Goal: Information Seeking & Learning: Find specific fact

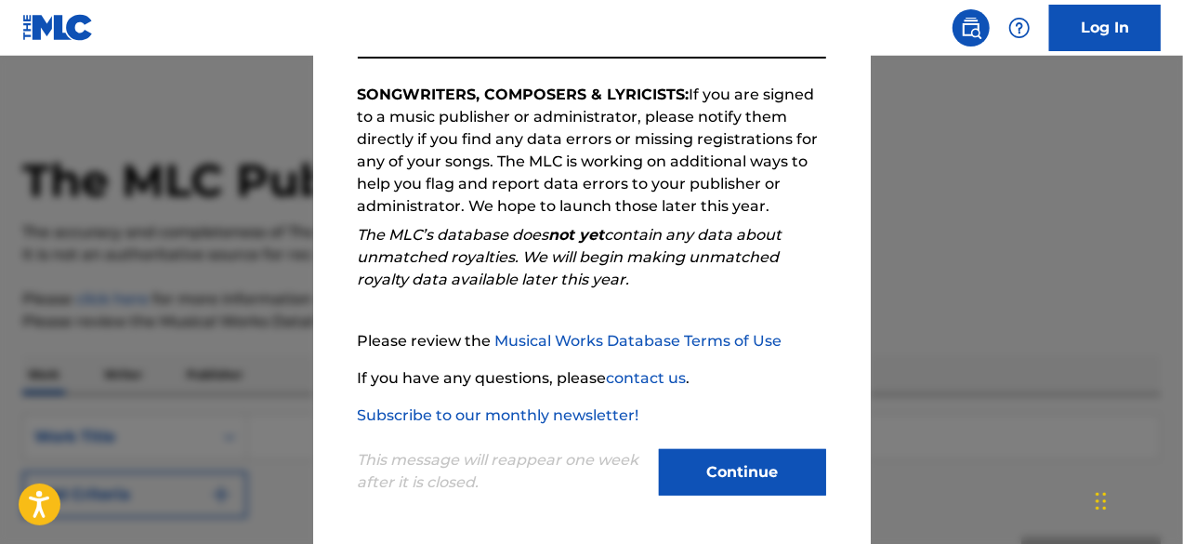
scroll to position [186, 0]
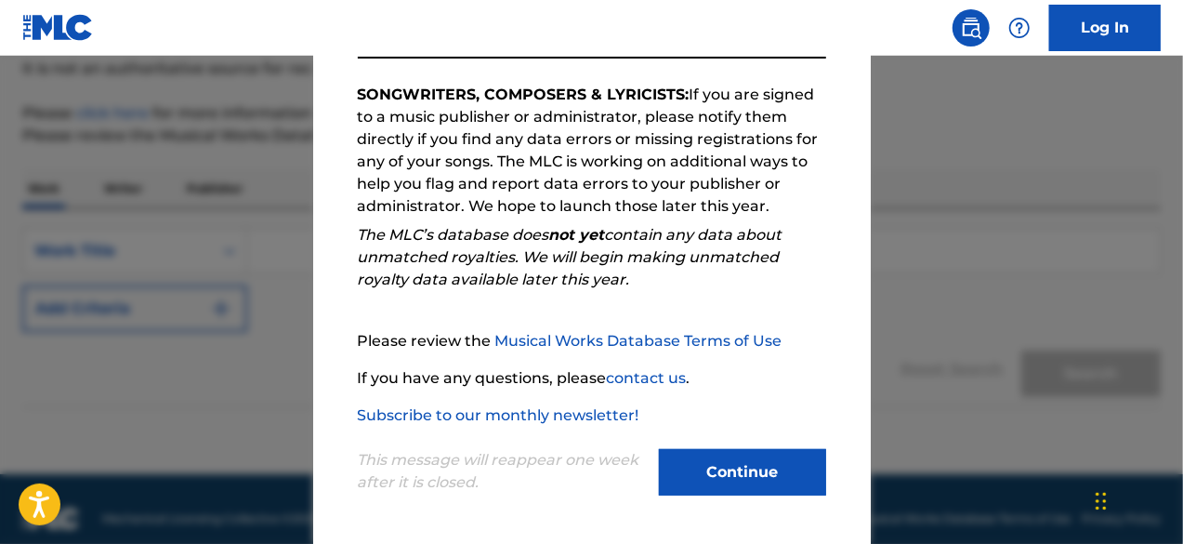
click at [742, 477] on button "Continue" at bounding box center [742, 472] width 167 height 46
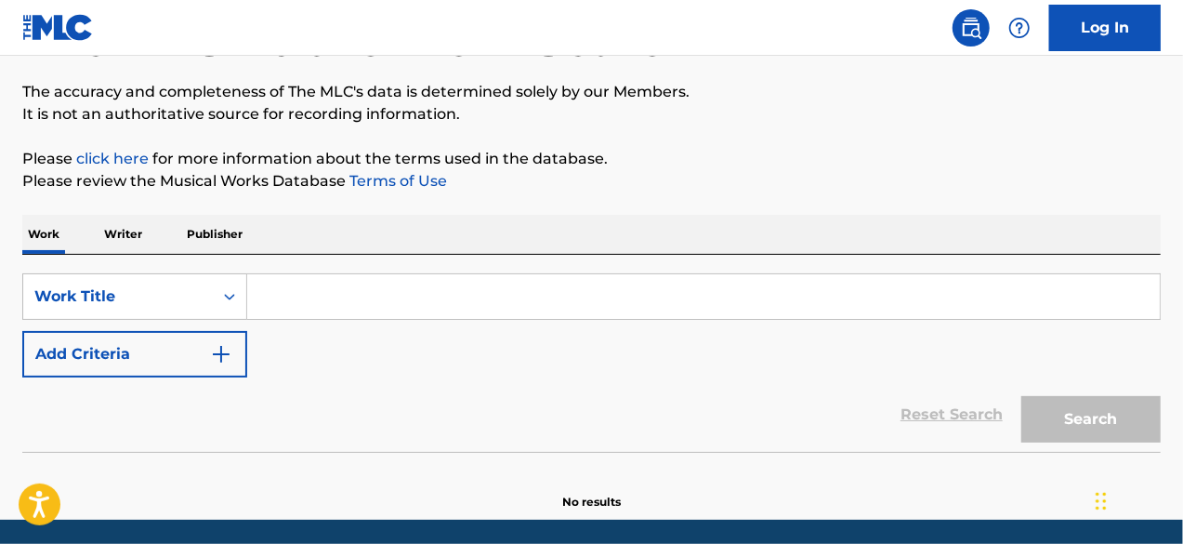
scroll to position [112, 0]
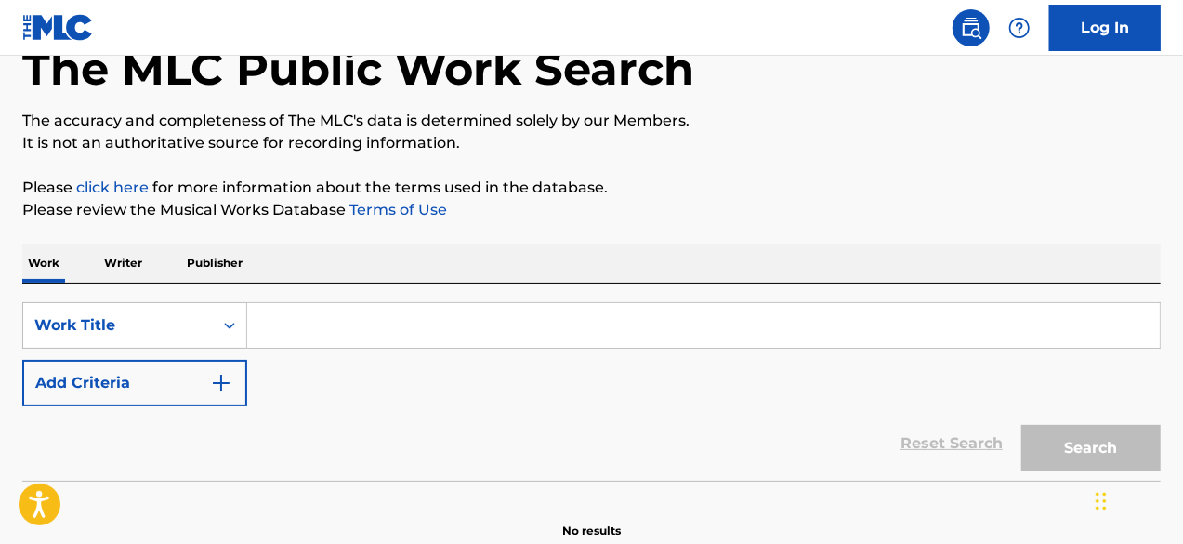
click at [331, 318] on input "Search Form" at bounding box center [703, 325] width 913 height 45
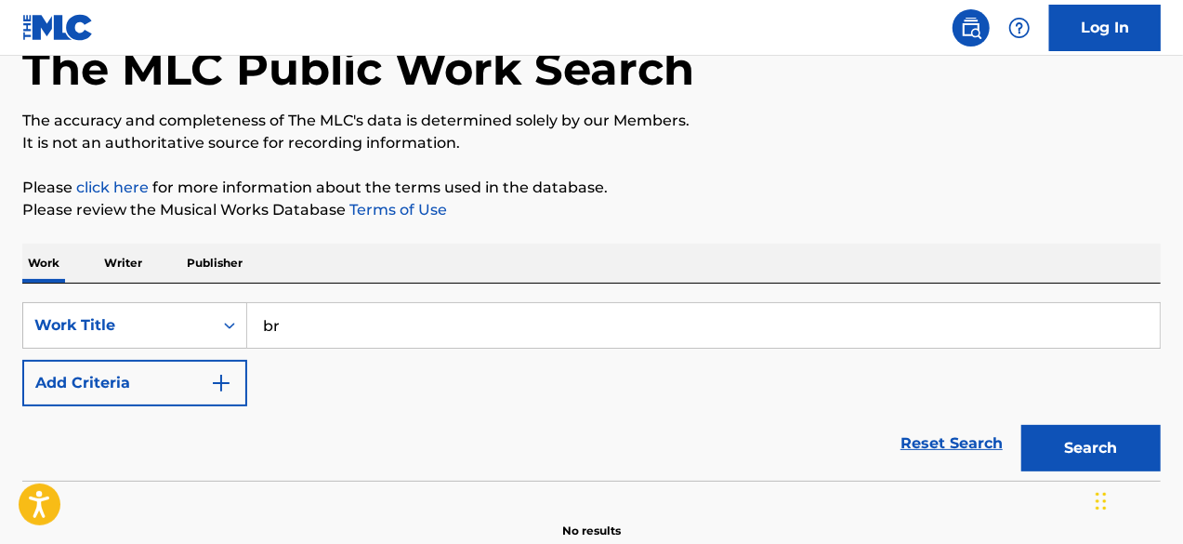
type input "b"
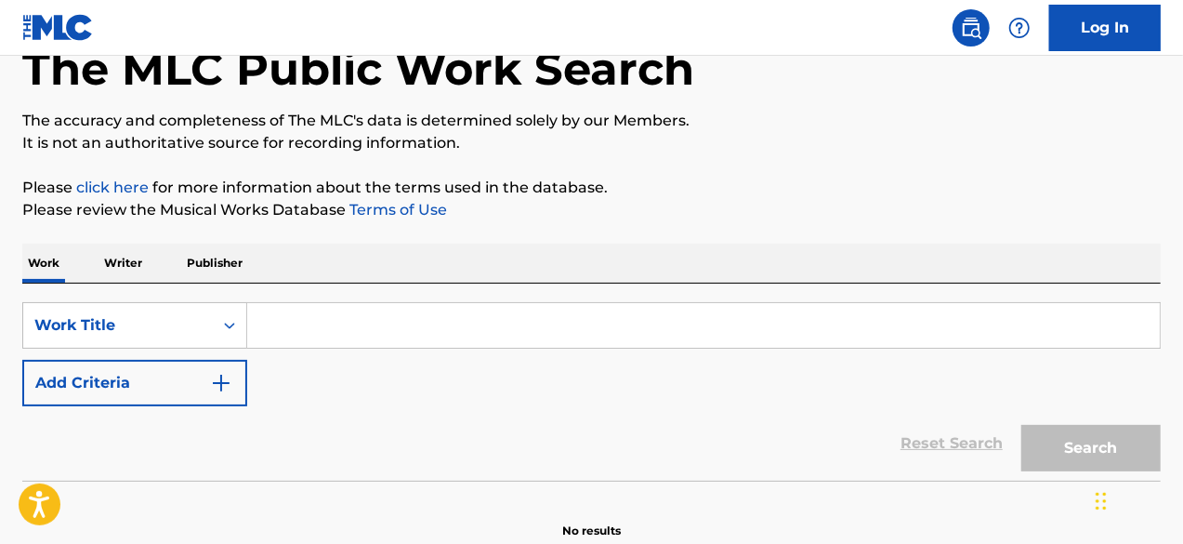
click at [205, 384] on button "Add Criteria" at bounding box center [134, 383] width 225 height 46
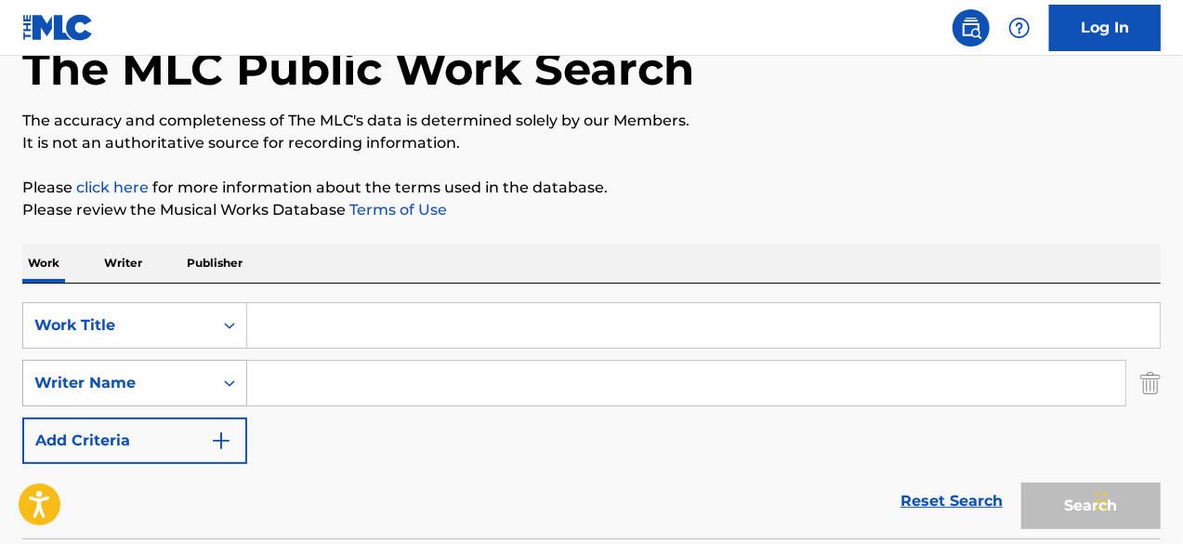
click at [221, 384] on icon "Search Form" at bounding box center [229, 383] width 19 height 19
click at [224, 384] on icon "Search Form" at bounding box center [229, 383] width 19 height 19
click at [236, 323] on icon "Search Form" at bounding box center [229, 325] width 19 height 19
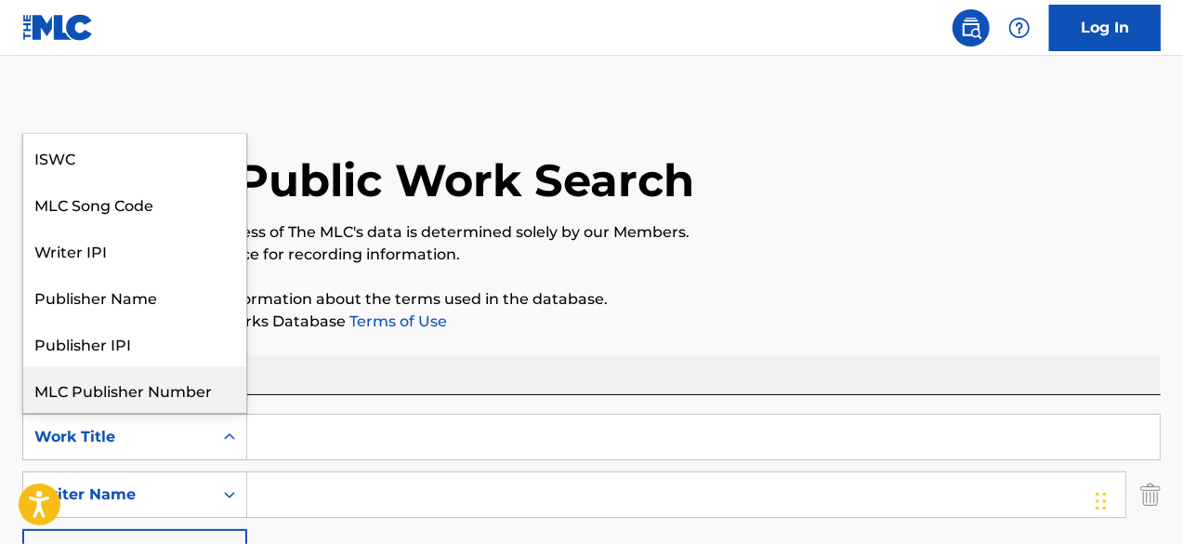
scroll to position [46, 0]
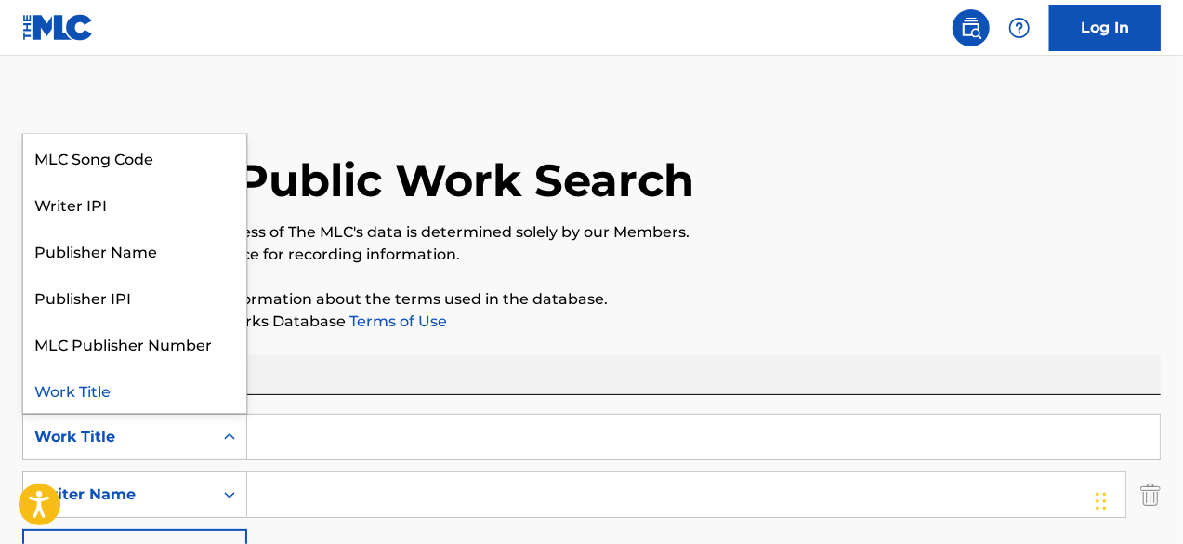
click at [71, 393] on div "Work Title" at bounding box center [134, 389] width 223 height 46
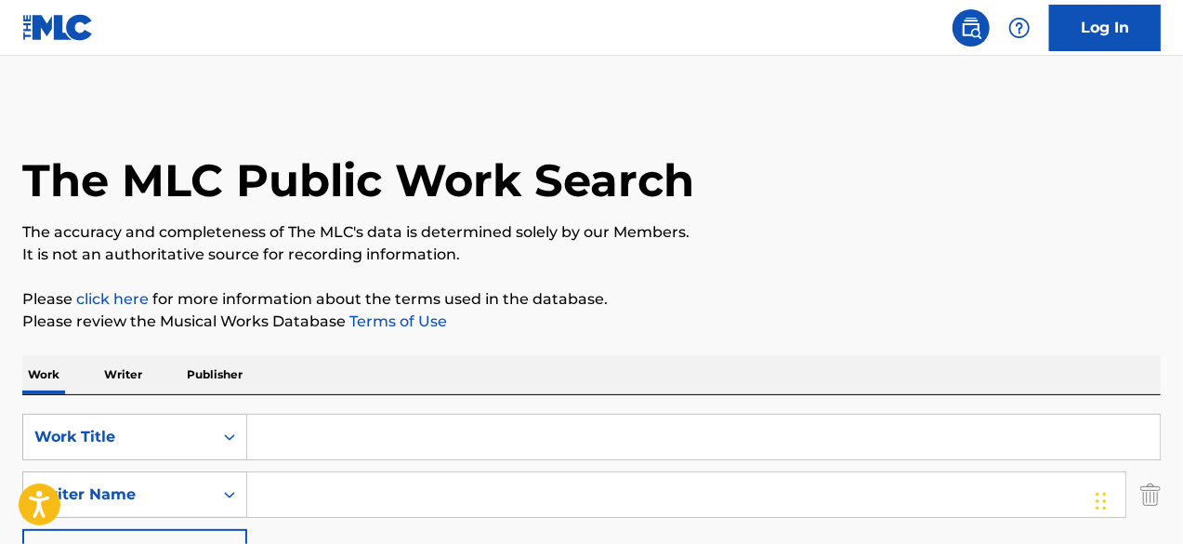
click at [319, 443] on input "Search Form" at bounding box center [703, 437] width 913 height 45
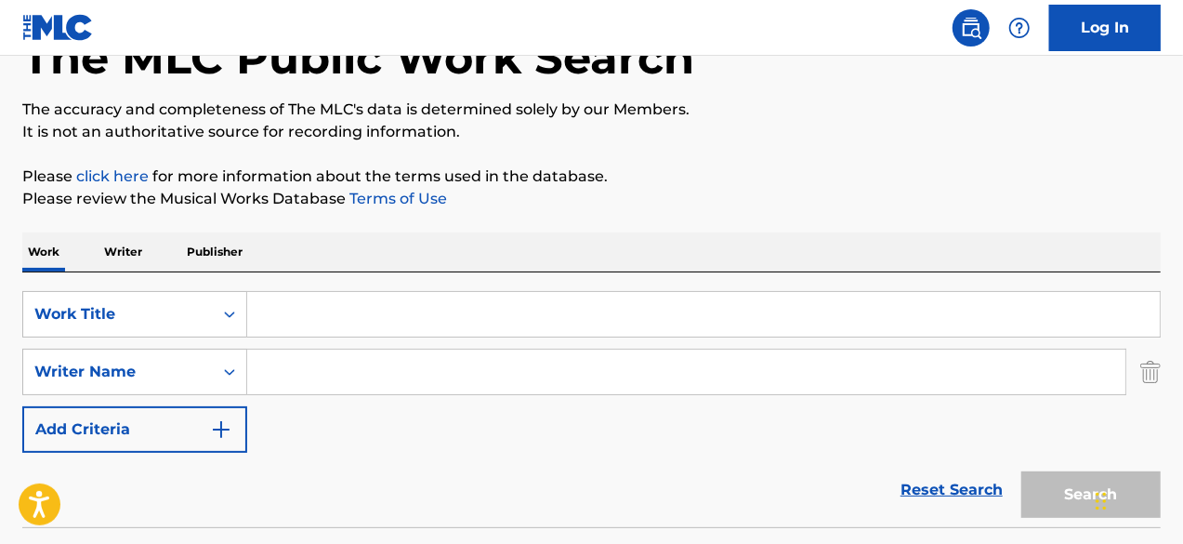
scroll to position [186, 0]
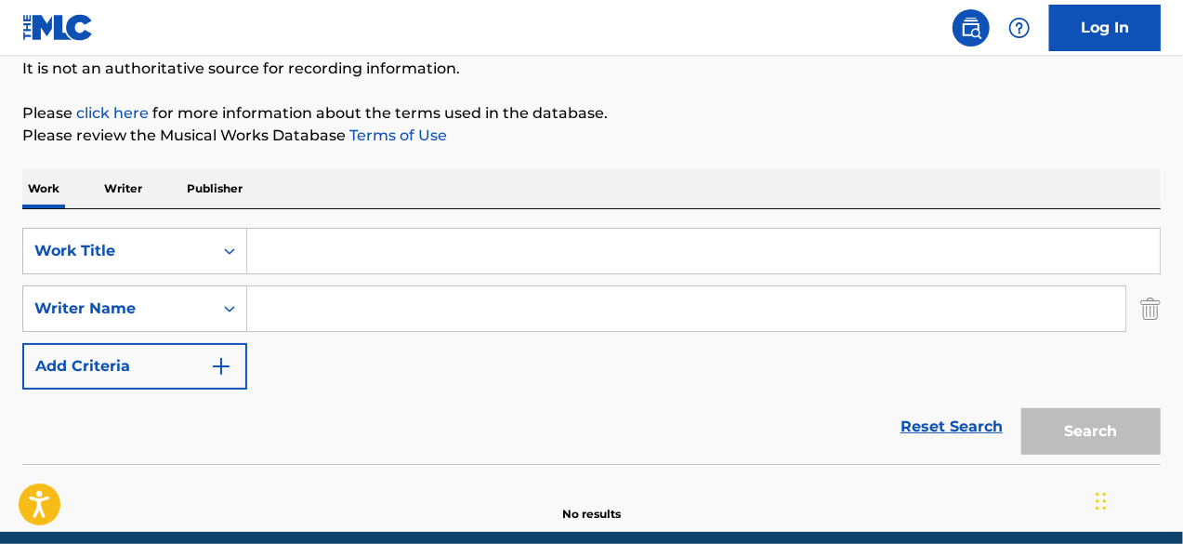
click at [297, 307] on input "Search Form" at bounding box center [686, 308] width 879 height 45
click at [354, 307] on input "breaking b enjamin" at bounding box center [686, 308] width 879 height 45
drag, startPoint x: 407, startPoint y: 309, endPoint x: 249, endPoint y: 324, distance: 158.8
click at [249, 324] on input "breaking [PERSON_NAME]" at bounding box center [686, 308] width 879 height 45
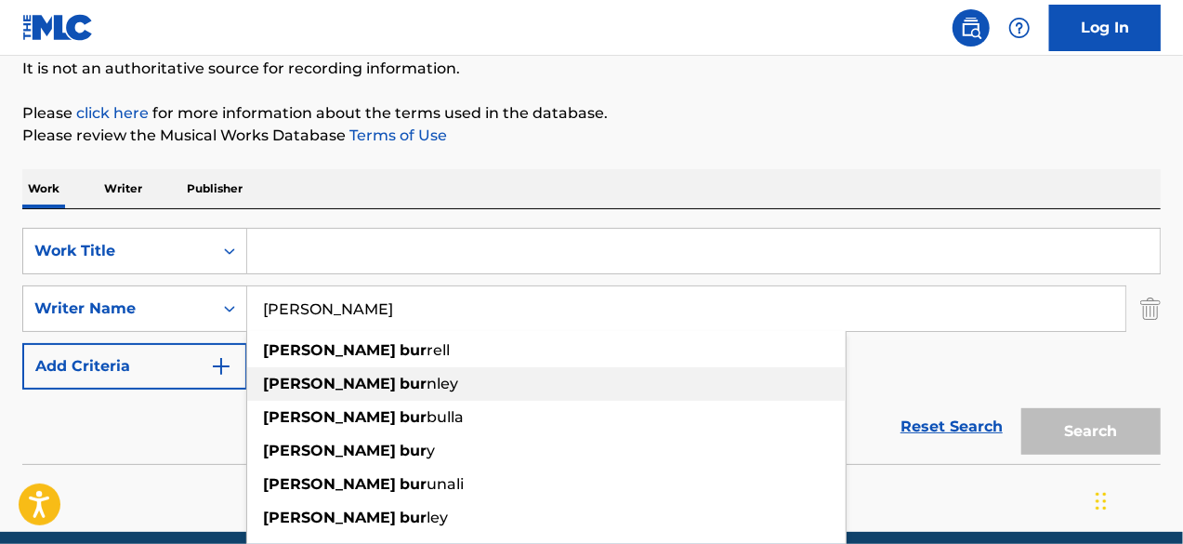
click at [400, 377] on strong "bur" at bounding box center [413, 384] width 27 height 18
type input "[PERSON_NAME]"
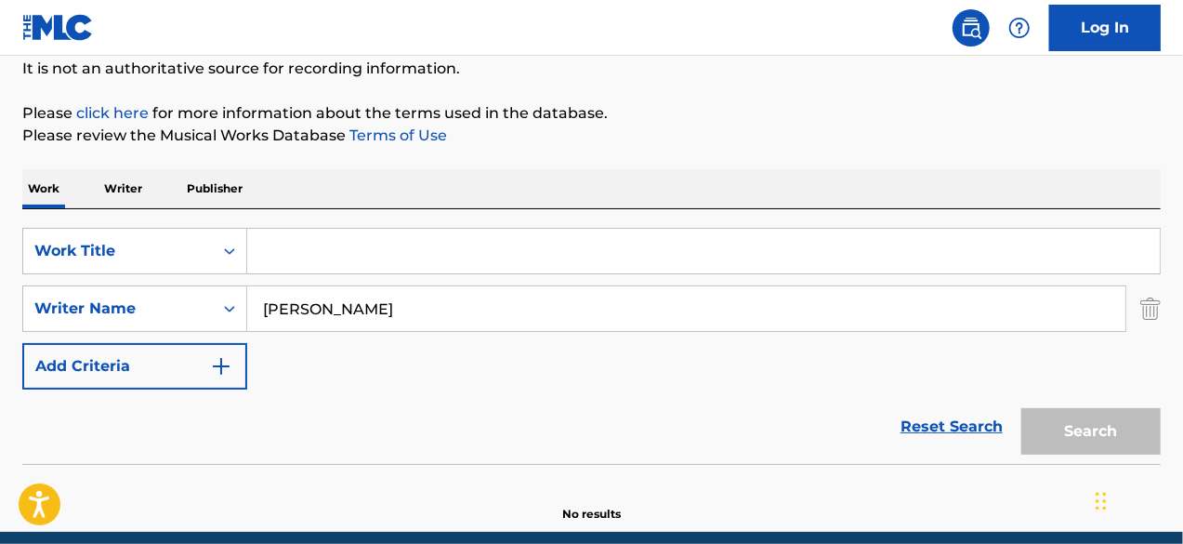
click at [1073, 429] on div "Search" at bounding box center [1086, 427] width 149 height 74
click at [1083, 430] on div "Search" at bounding box center [1086, 427] width 149 height 74
click at [374, 246] on input "Search Form" at bounding box center [703, 251] width 913 height 45
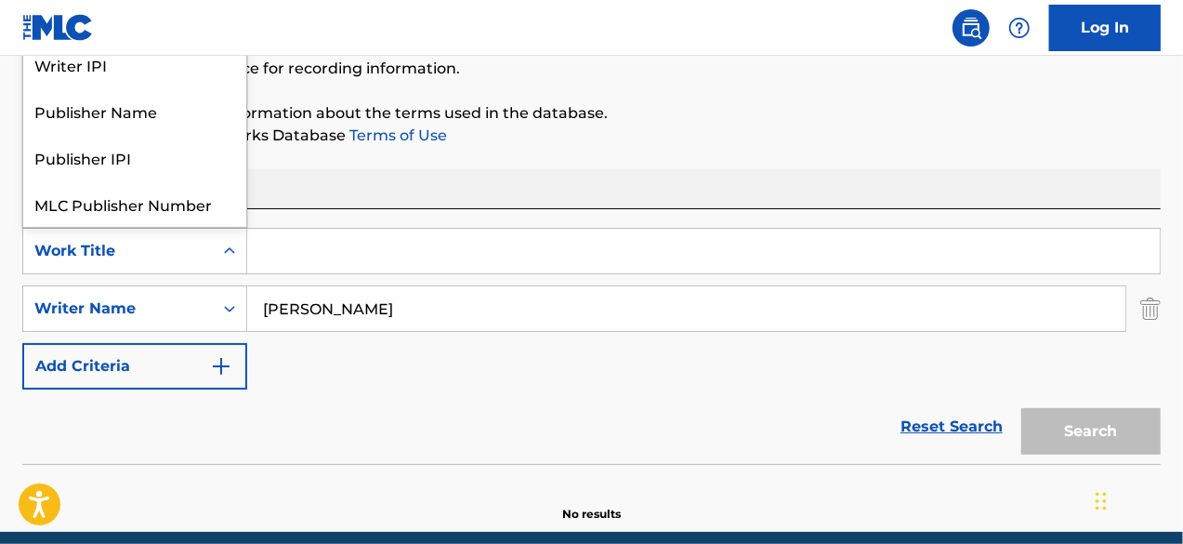
click at [218, 250] on div "Search Form" at bounding box center [229, 250] width 33 height 33
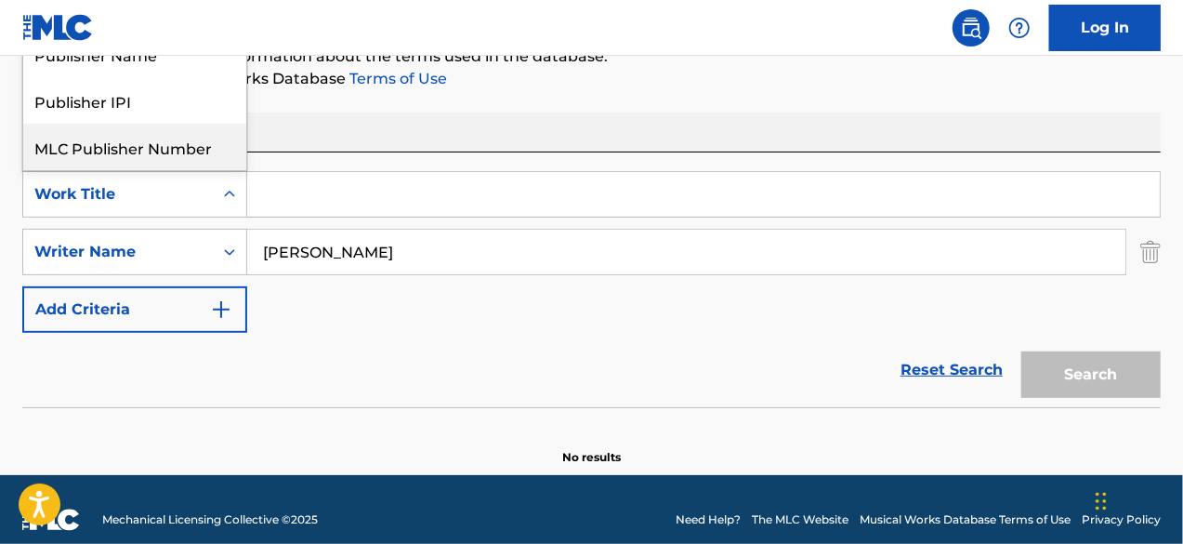
scroll to position [262, 0]
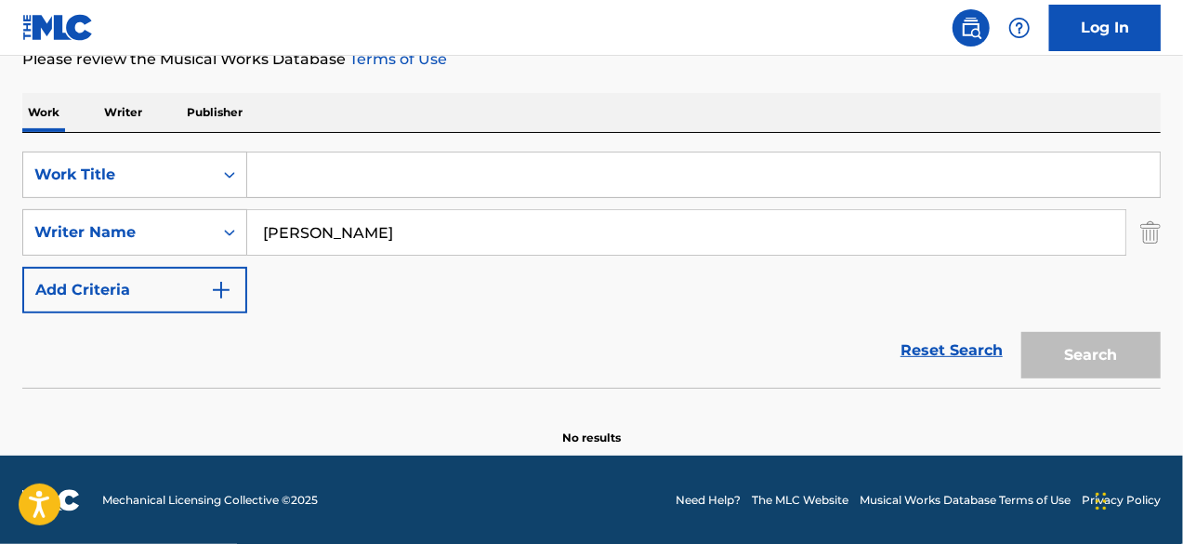
click at [335, 165] on input "Search Form" at bounding box center [703, 174] width 913 height 45
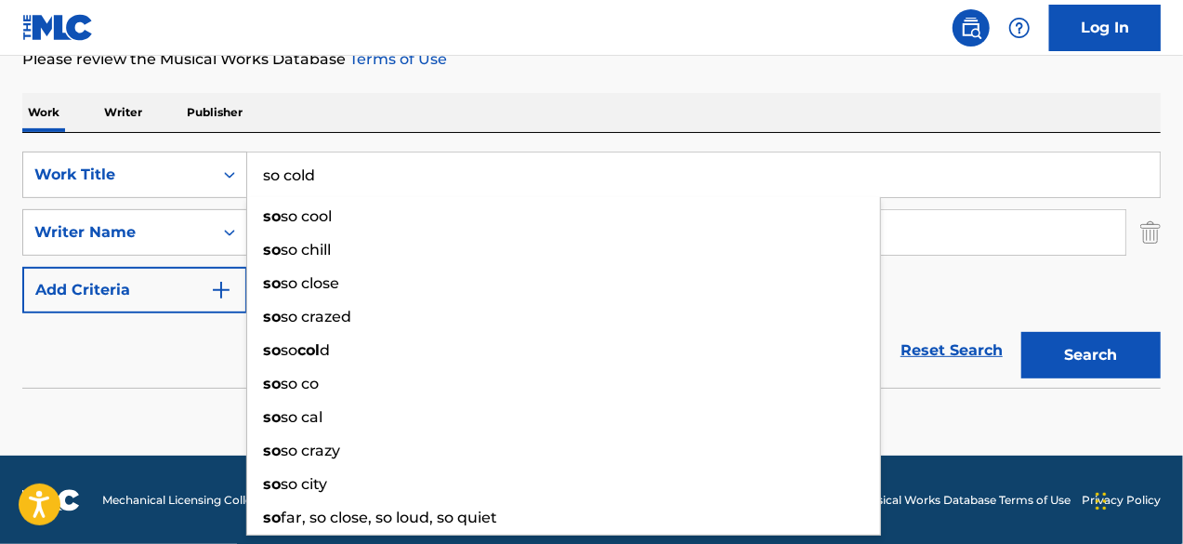
type input "so cold"
click at [1022, 332] on button "Search" at bounding box center [1091, 355] width 139 height 46
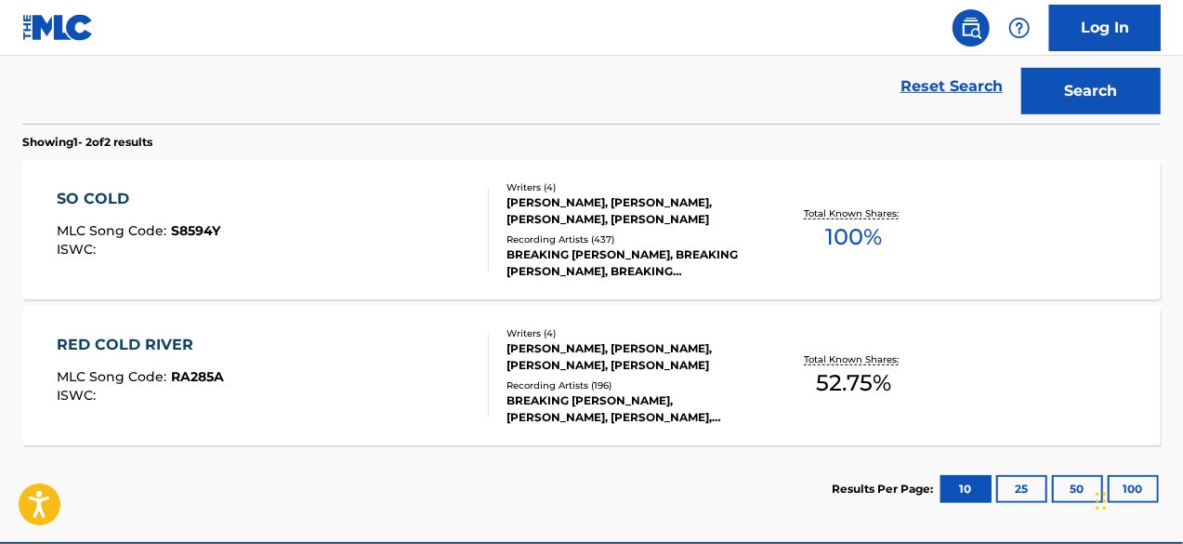
scroll to position [541, 0]
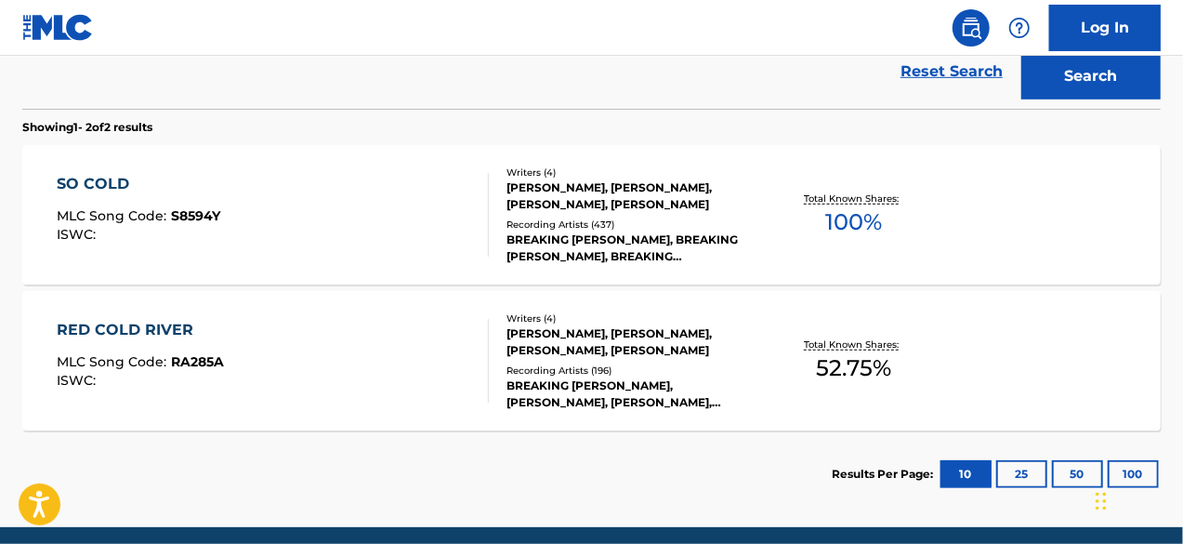
click at [81, 183] on div "SO COLD" at bounding box center [139, 184] width 164 height 22
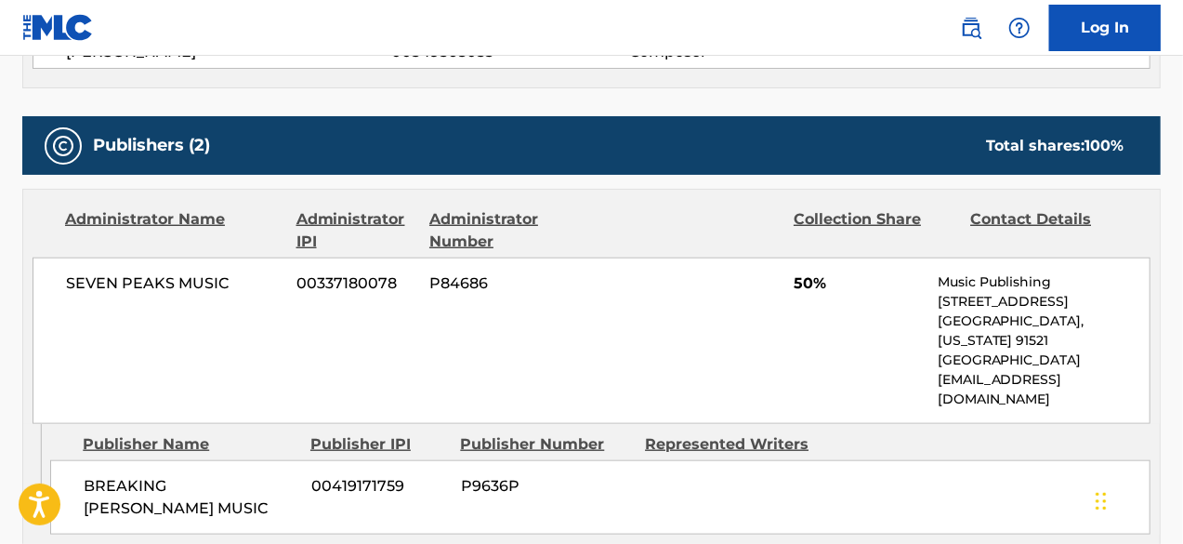
scroll to position [837, 0]
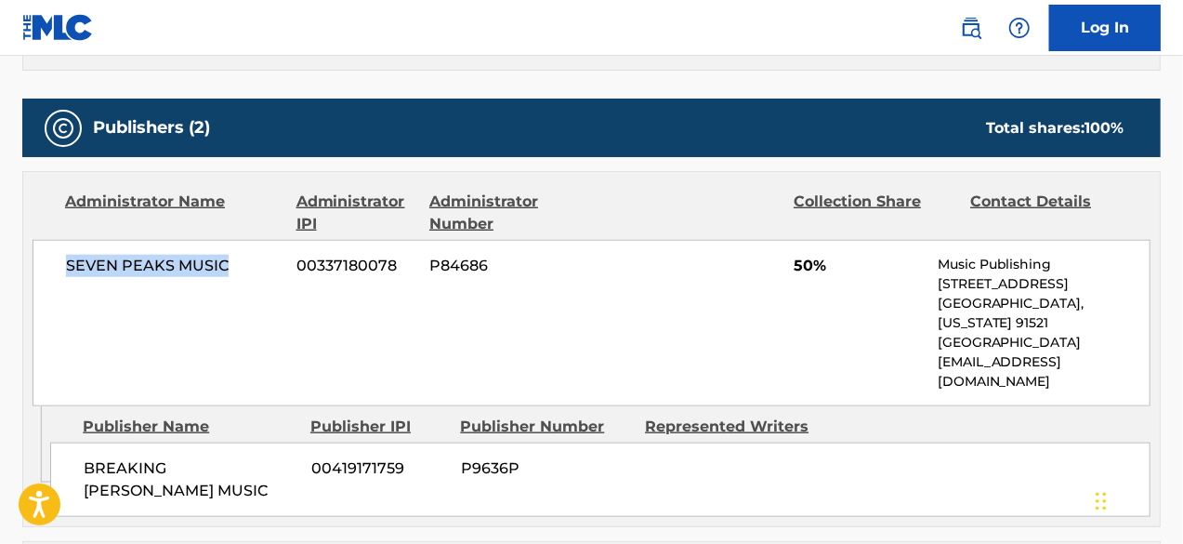
drag, startPoint x: 235, startPoint y: 256, endPoint x: 25, endPoint y: 278, distance: 211.3
click at [25, 278] on div "Administrator Name Administrator IPI Administrator Number Collection Share Cont…" at bounding box center [591, 289] width 1137 height 234
click at [265, 293] on div "SEVEN PEAKS MUSIC 00337180078 P84686 50% Music Publishing [STREET_ADDRESS][US_S…" at bounding box center [592, 323] width 1118 height 166
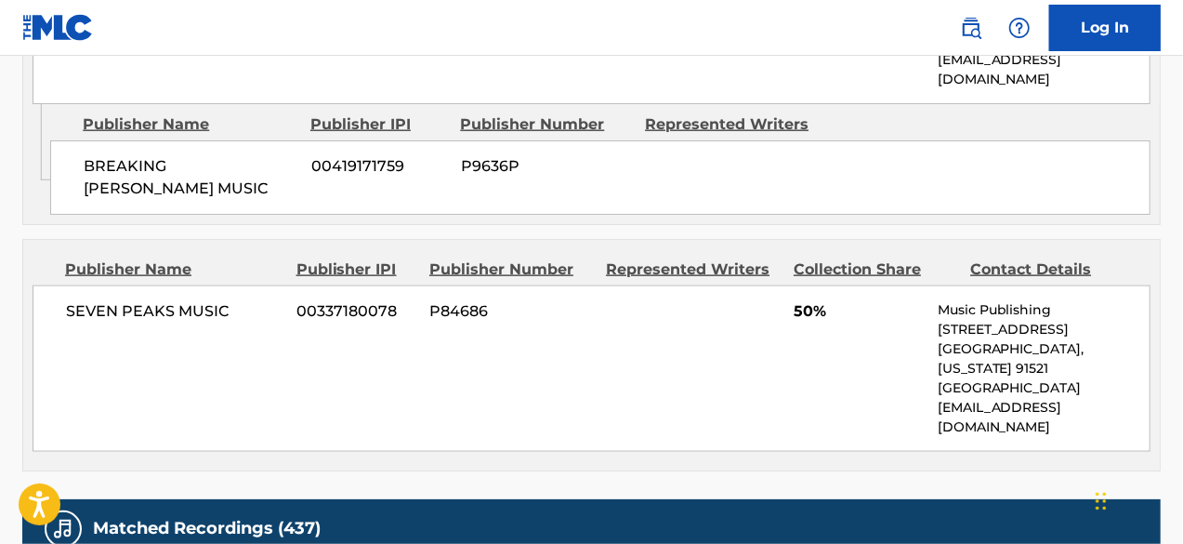
scroll to position [1023, 0]
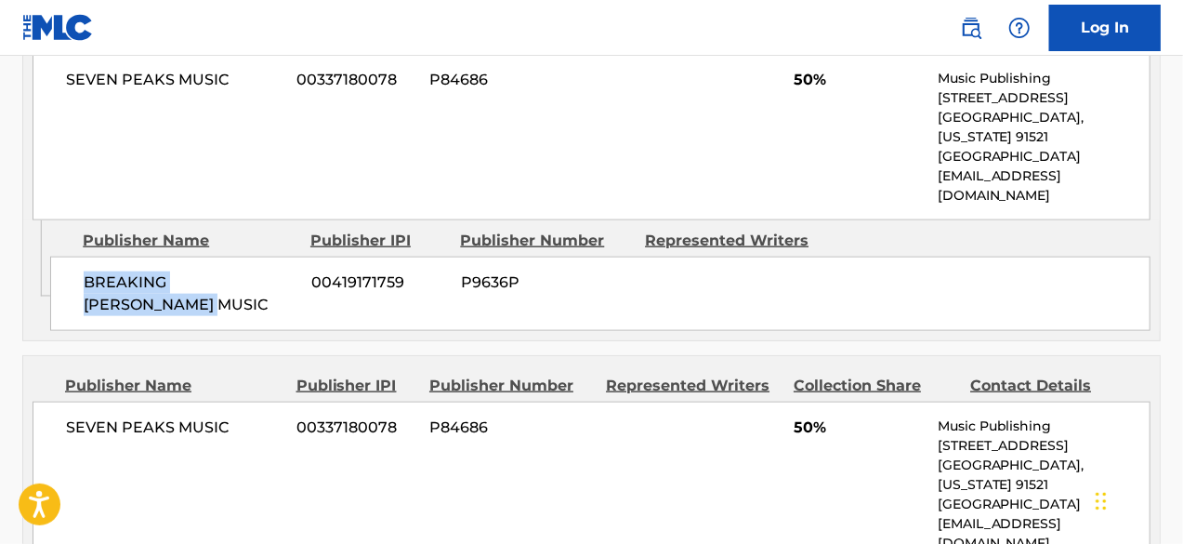
drag, startPoint x: 139, startPoint y: 263, endPoint x: 63, endPoint y: 238, distance: 79.4
click at [63, 257] on div "BREAKING [PERSON_NAME] MUSIC 00419171759 P9636P" at bounding box center [600, 294] width 1101 height 74
click at [398, 271] on div "BREAKING [PERSON_NAME] MUSIC 00419171759 P9636P" at bounding box center [600, 294] width 1101 height 74
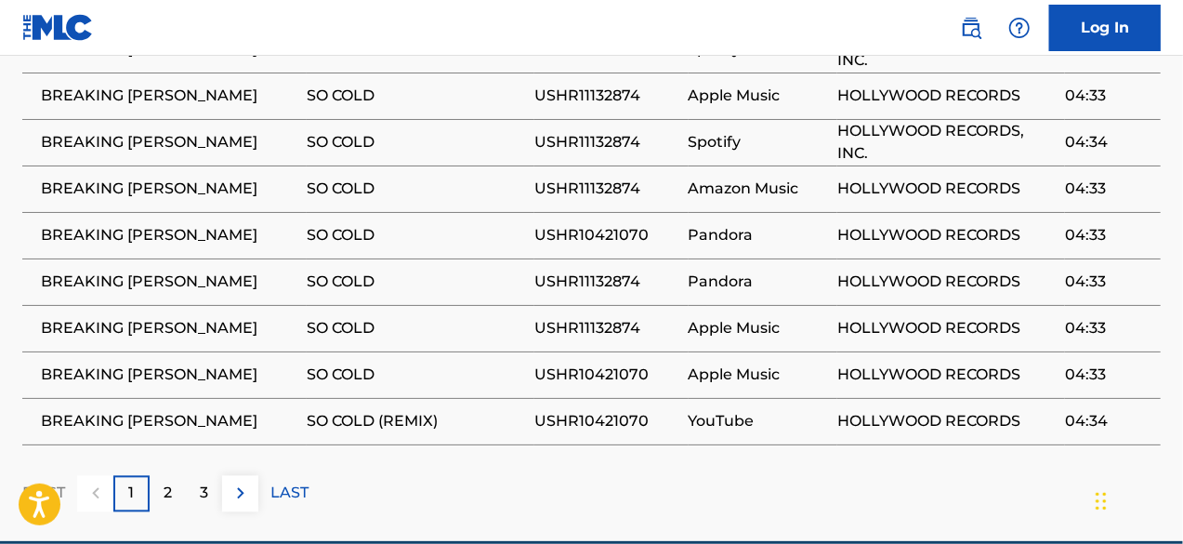
scroll to position [1792, 0]
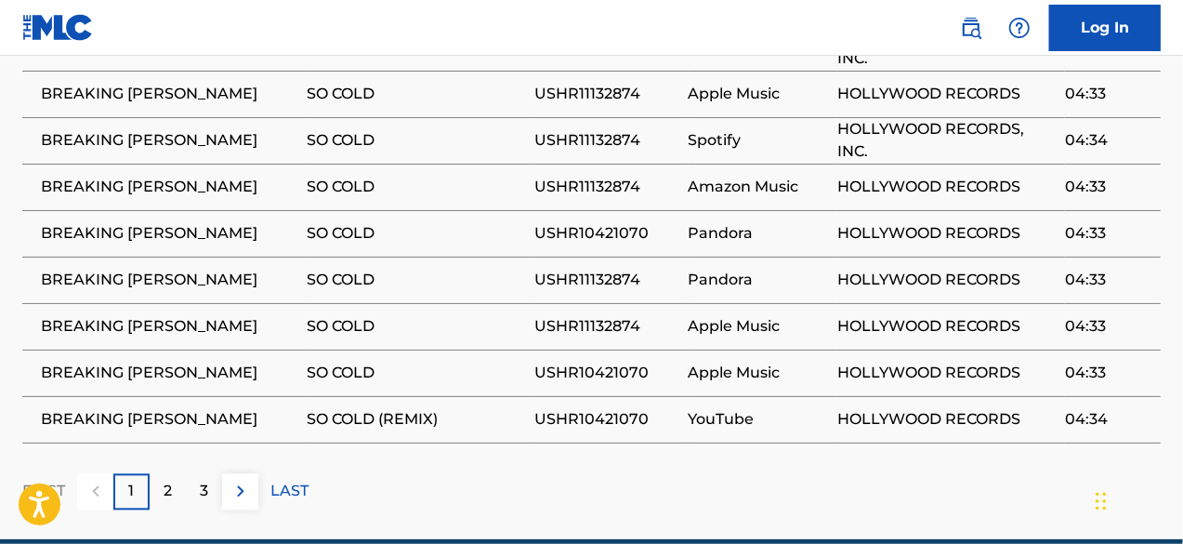
click at [244, 480] on img at bounding box center [241, 491] width 22 height 22
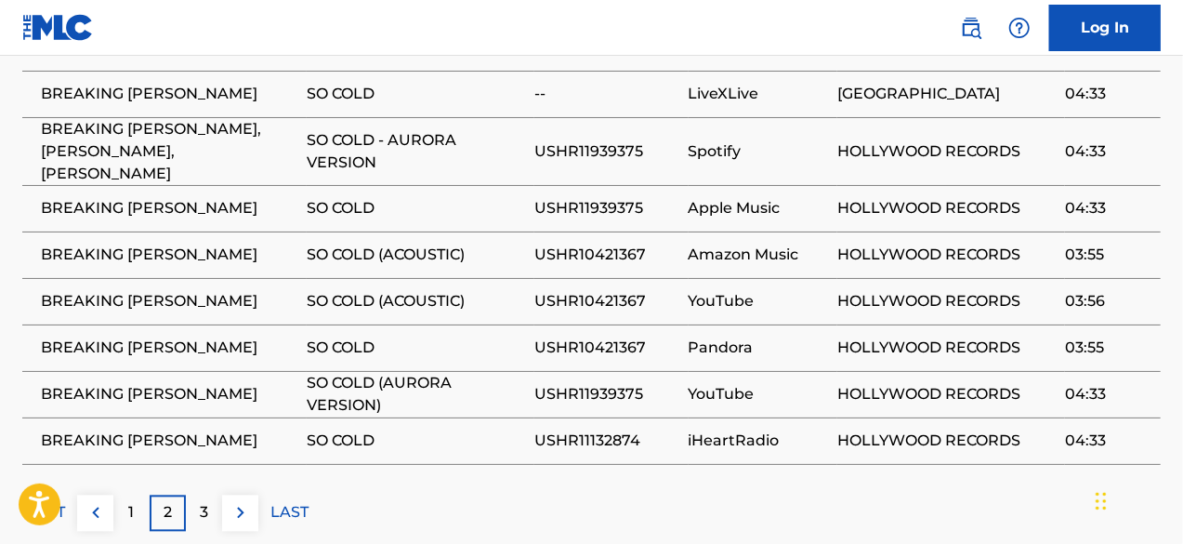
click at [237, 501] on img at bounding box center [241, 512] width 22 height 22
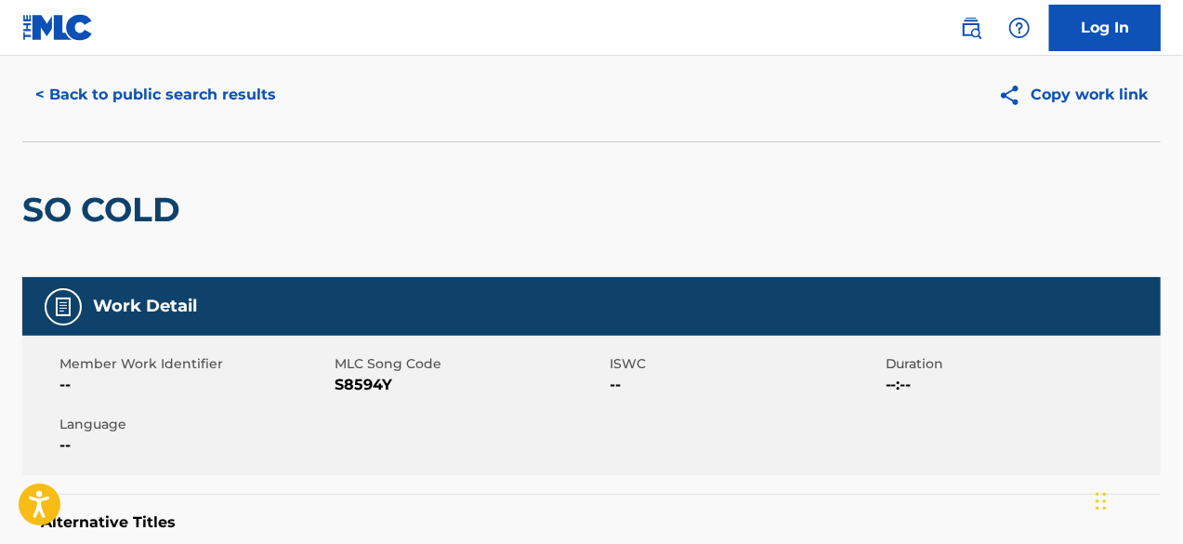
scroll to position [0, 0]
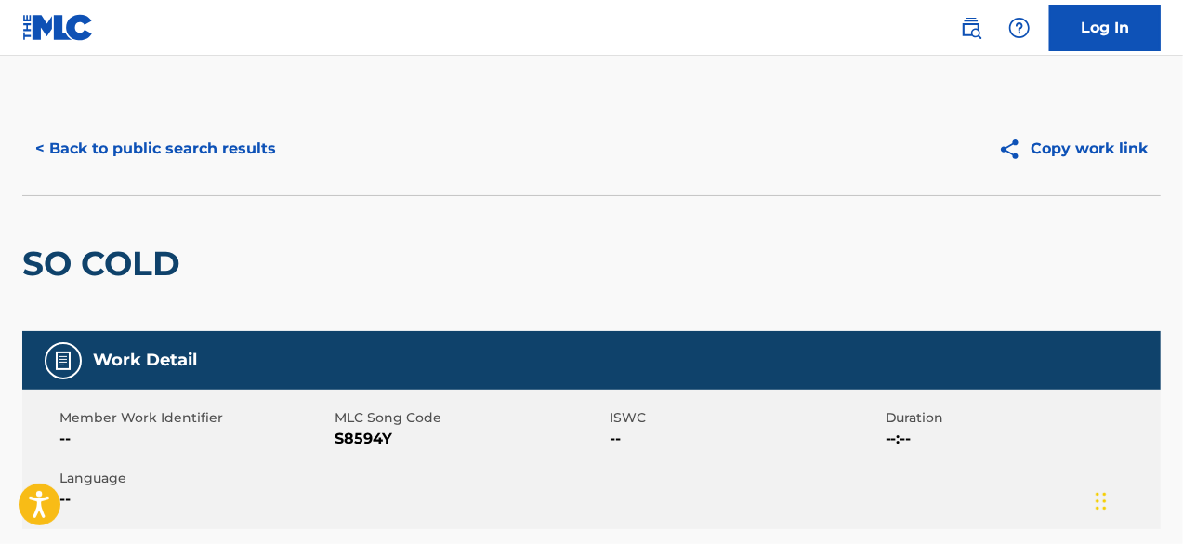
click at [71, 151] on button "< Back to public search results" at bounding box center [155, 149] width 267 height 46
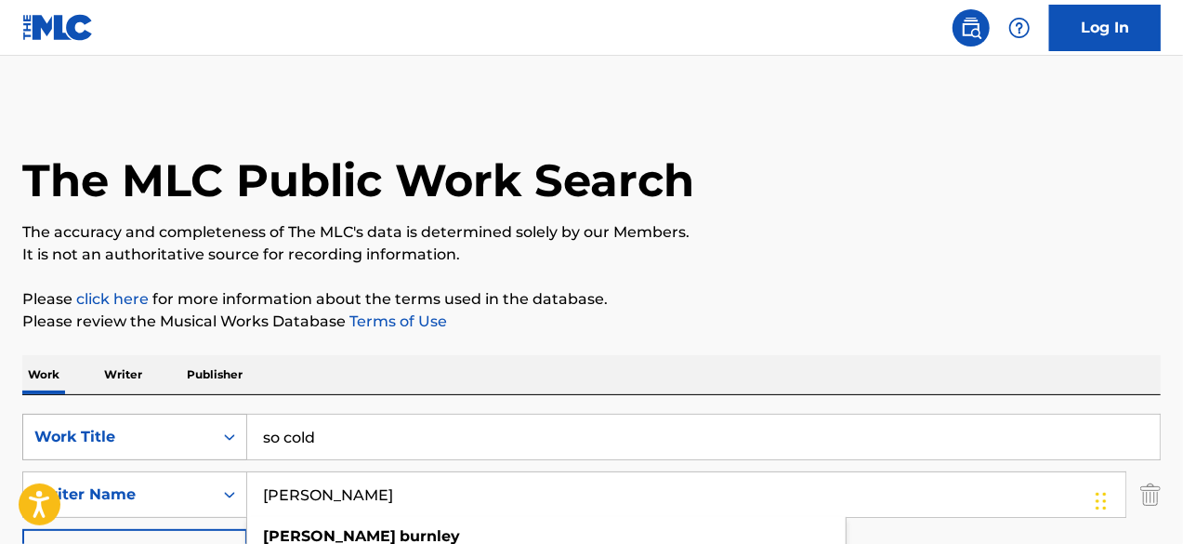
drag, startPoint x: 416, startPoint y: 490, endPoint x: 206, endPoint y: 444, distance: 215.0
click at [244, 501] on div "SearchWithCriteria67926c93-6048-4b0d-ba95-94d0168ba23f Writer Name [PERSON_NAME…" at bounding box center [591, 494] width 1139 height 46
type input "[PERSON_NAME]"
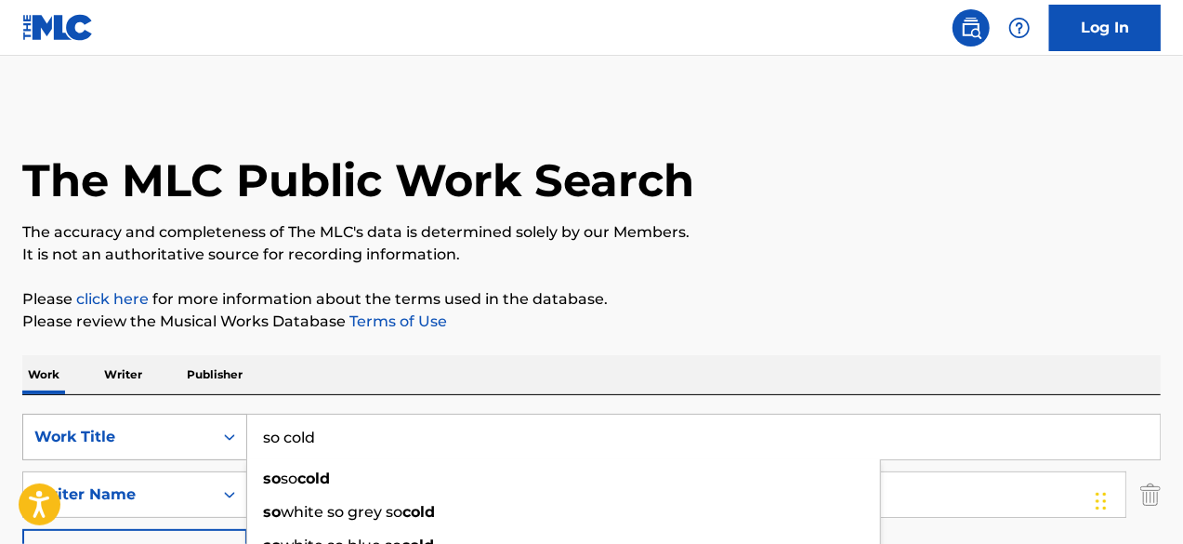
drag, startPoint x: 335, startPoint y: 442, endPoint x: 198, endPoint y: 435, distance: 136.8
click at [200, 435] on div "SearchWithCriteria9158d798-da27-46fb-a077-908426e8f08c Work Title so cold so so…" at bounding box center [591, 437] width 1139 height 46
type input "barely breathing"
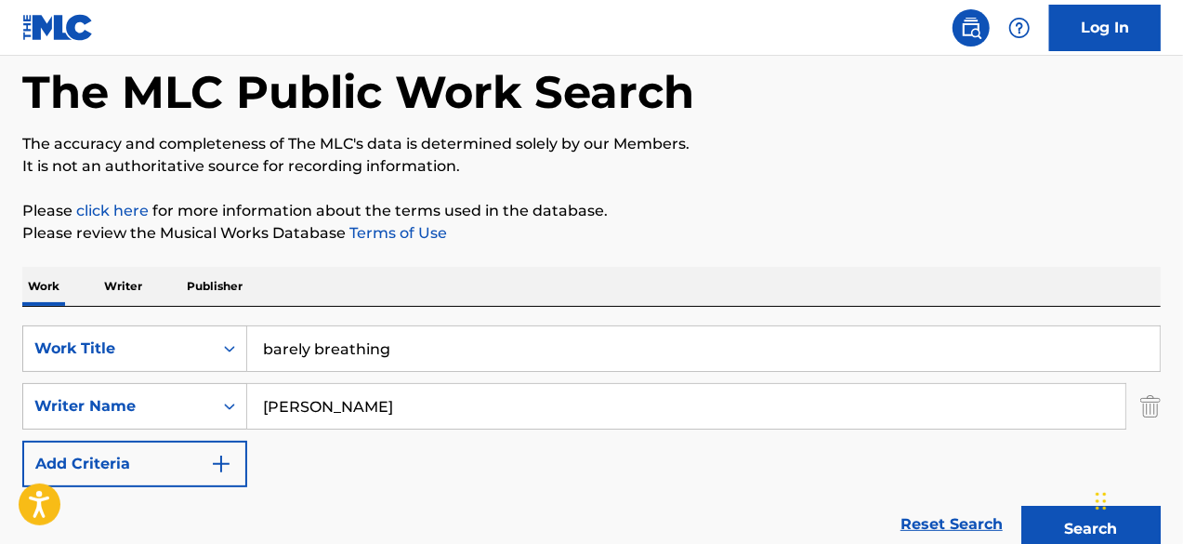
scroll to position [186, 0]
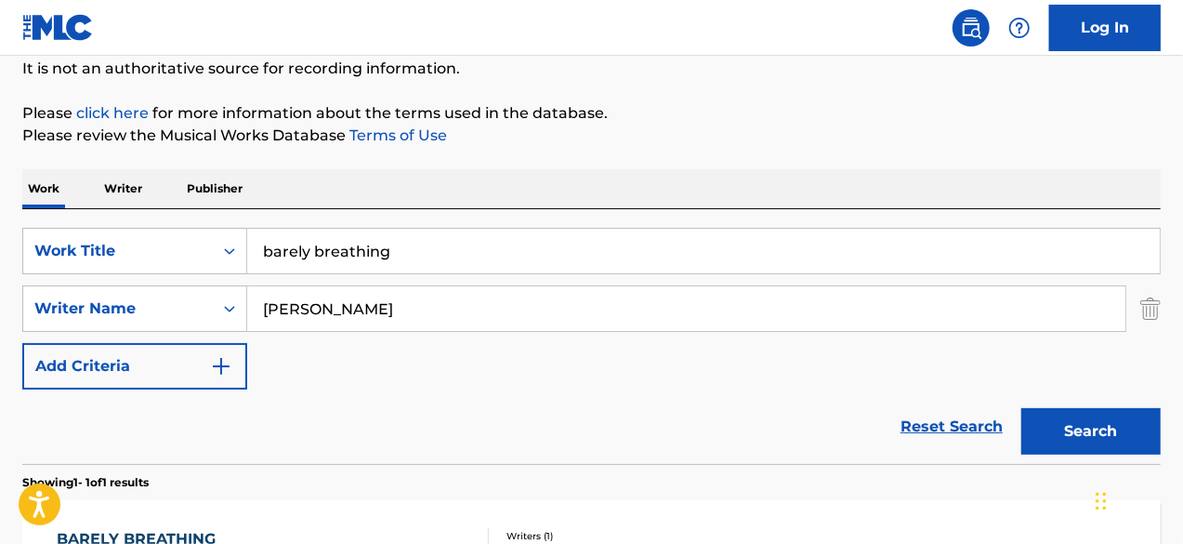
click at [1103, 436] on button "Search" at bounding box center [1091, 431] width 139 height 46
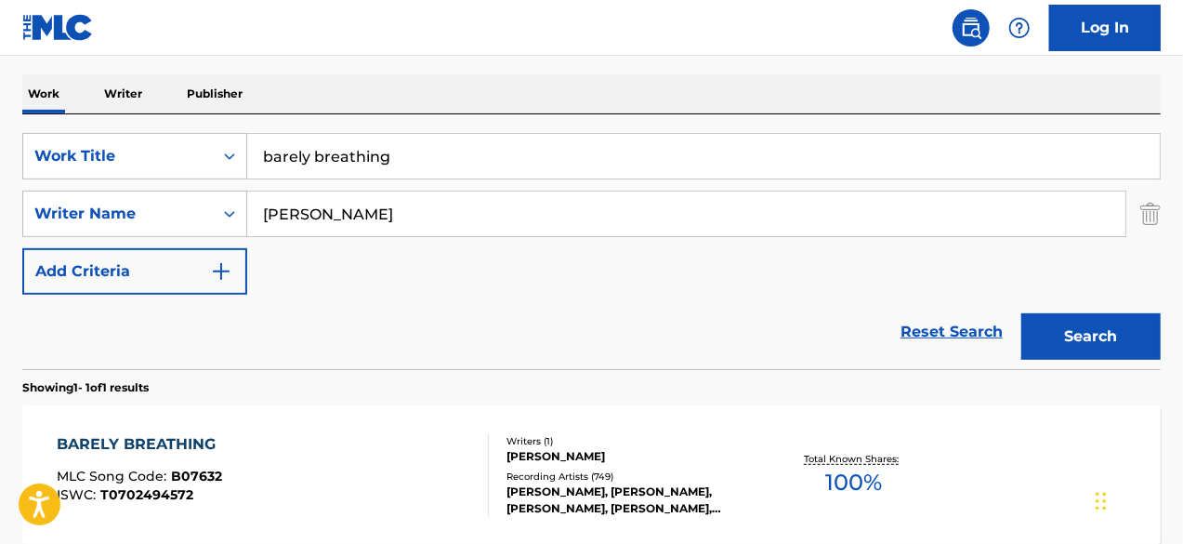
scroll to position [372, 0]
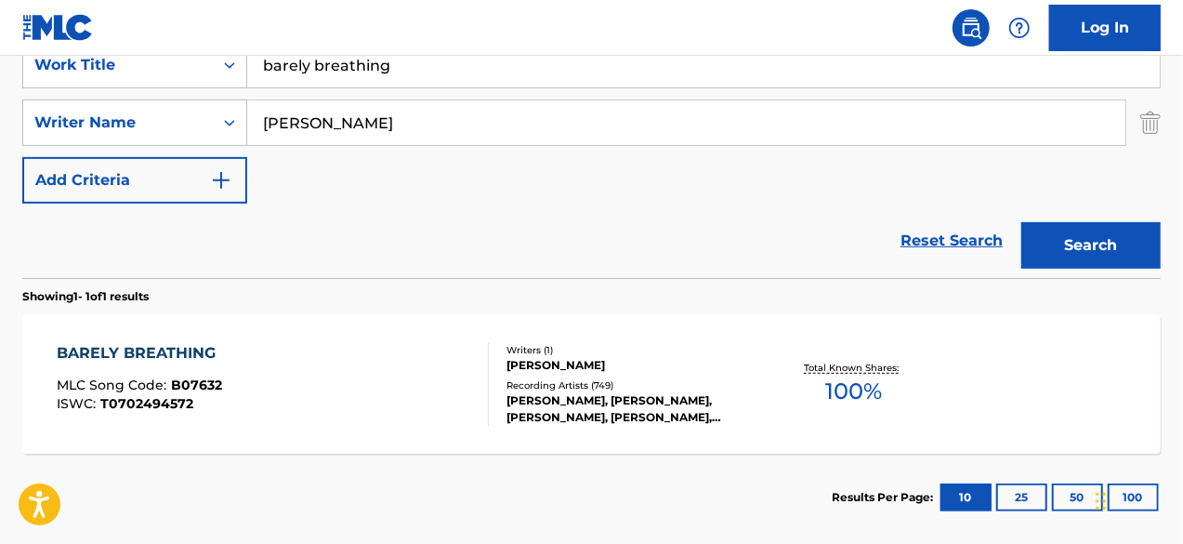
click at [129, 344] on div "BARELY BREATHING" at bounding box center [141, 353] width 168 height 22
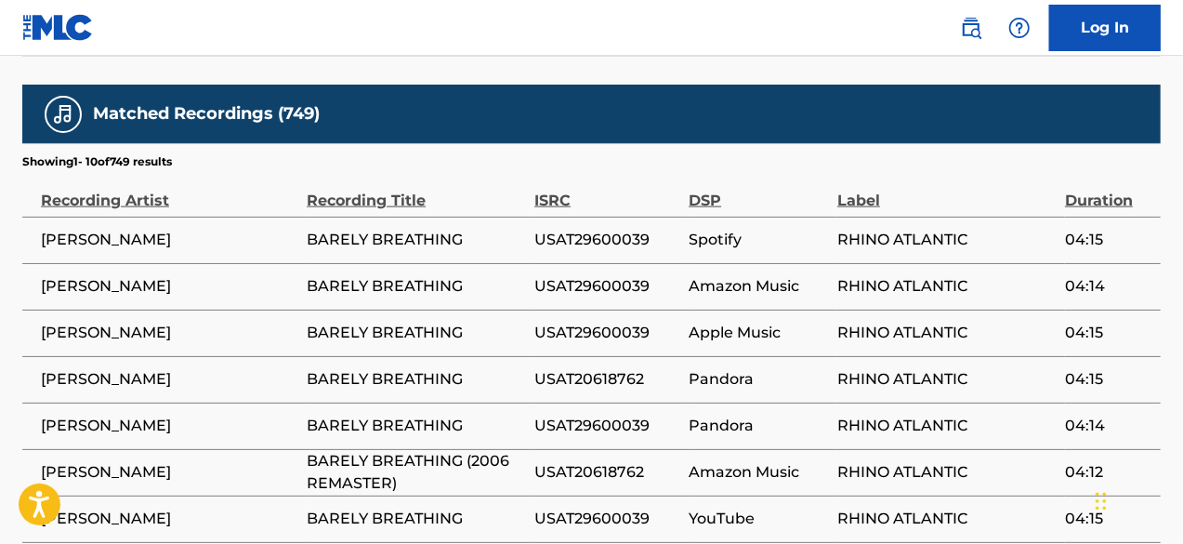
scroll to position [1302, 0]
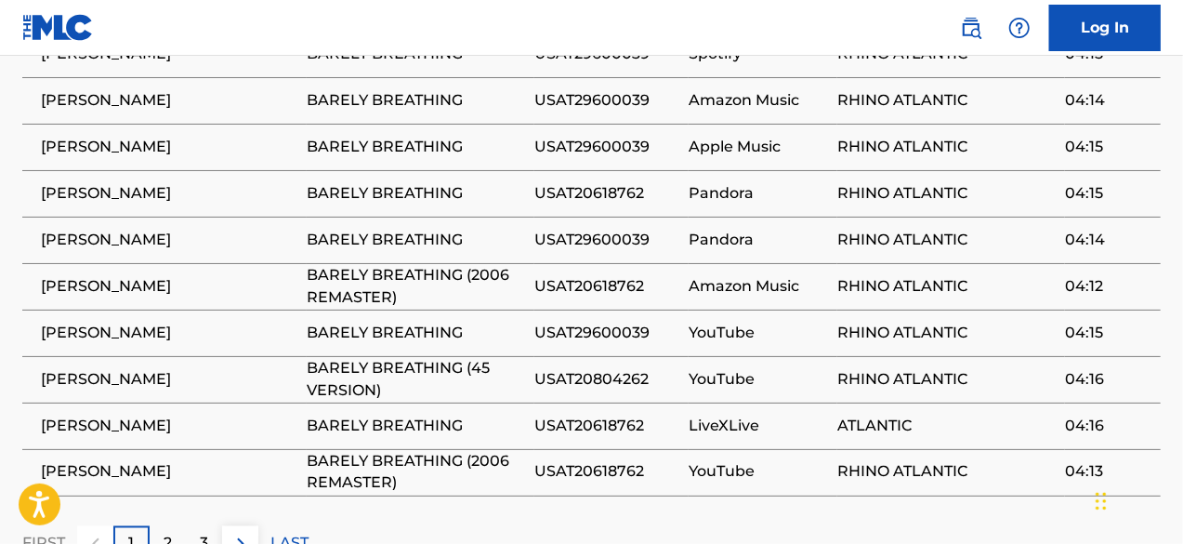
click at [242, 533] on img at bounding box center [241, 544] width 22 height 22
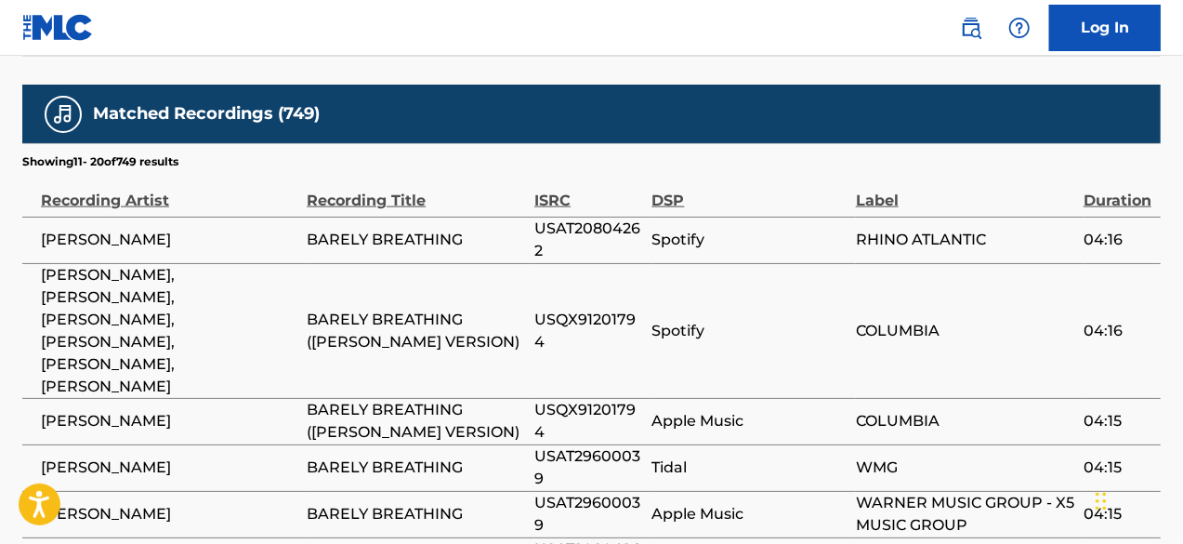
scroll to position [1116, 0]
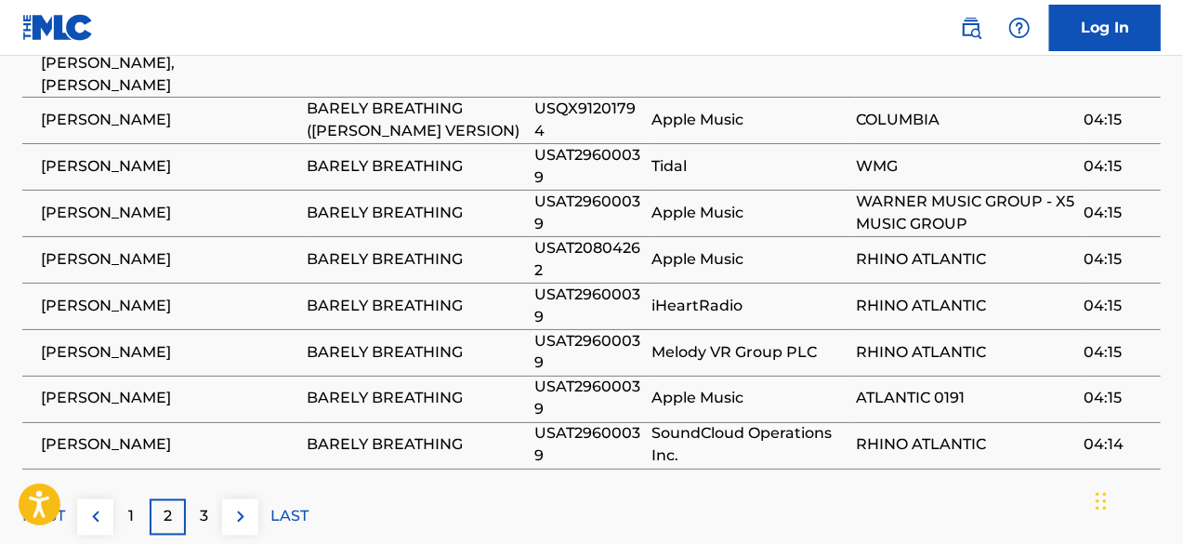
click at [244, 506] on img at bounding box center [241, 517] width 22 height 22
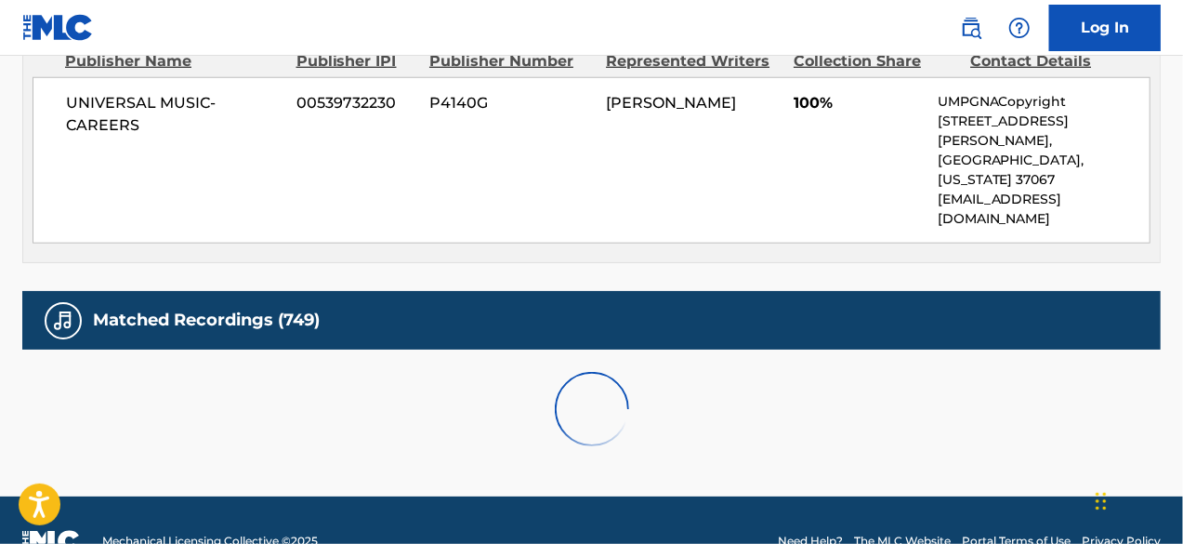
scroll to position [1396, 0]
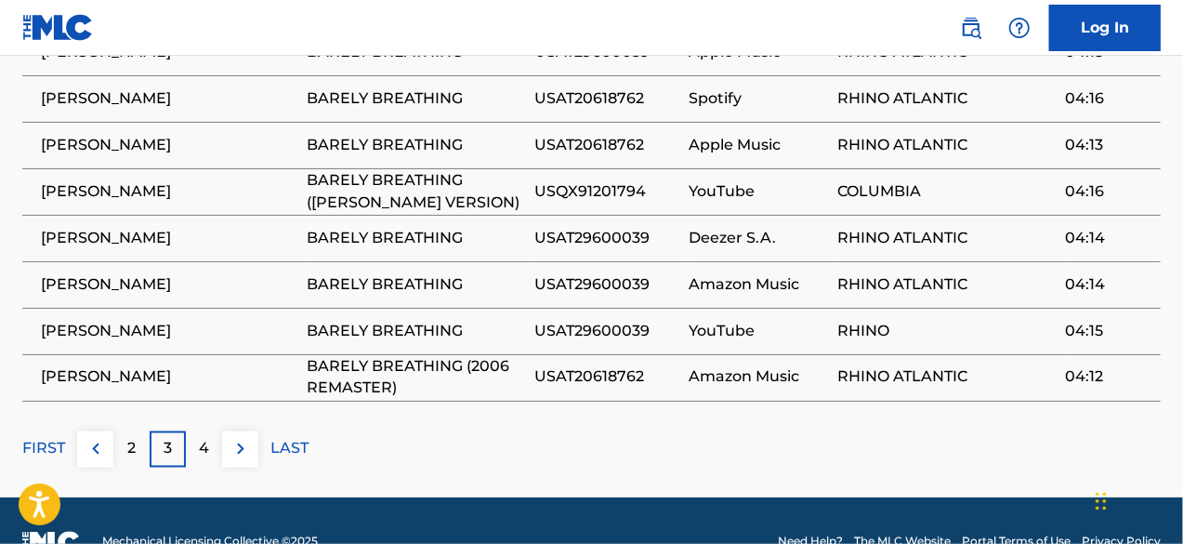
click at [240, 438] on img at bounding box center [241, 449] width 22 height 22
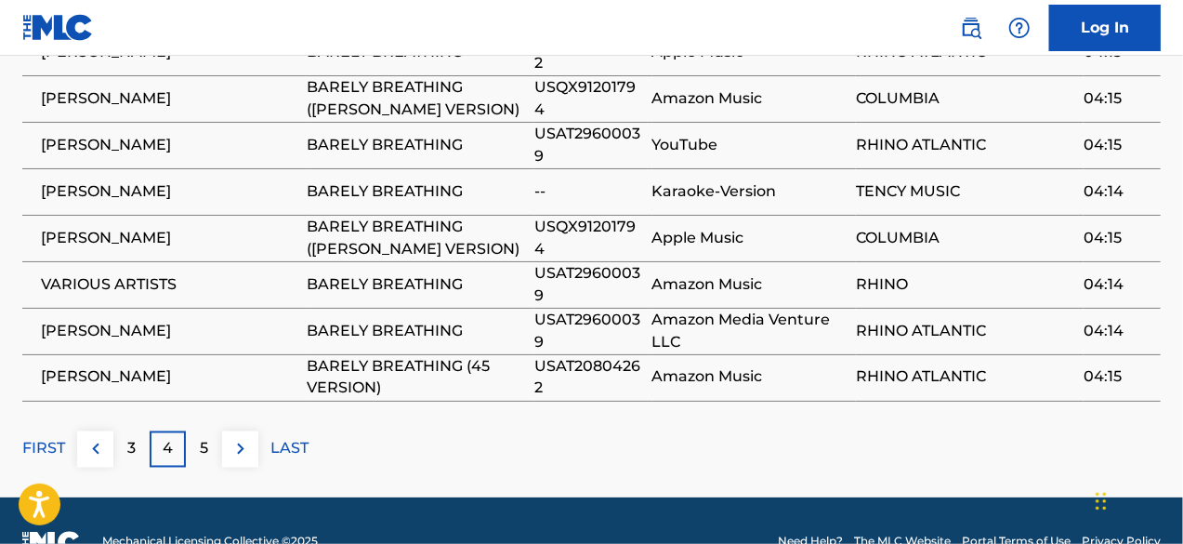
click at [252, 431] on button at bounding box center [240, 449] width 36 height 36
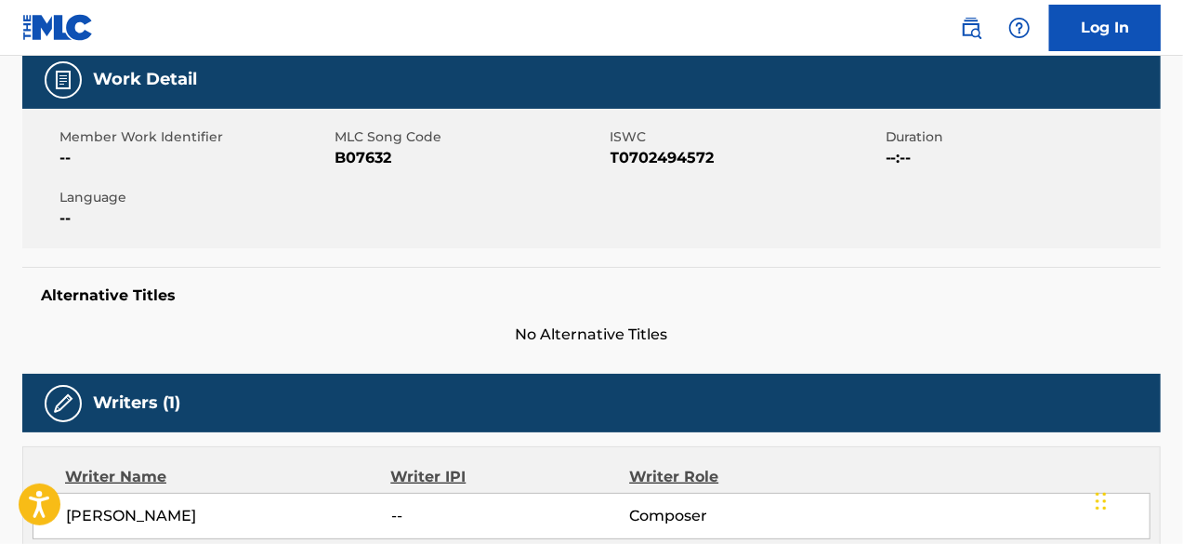
scroll to position [0, 0]
